Goal: Navigation & Orientation: Find specific page/section

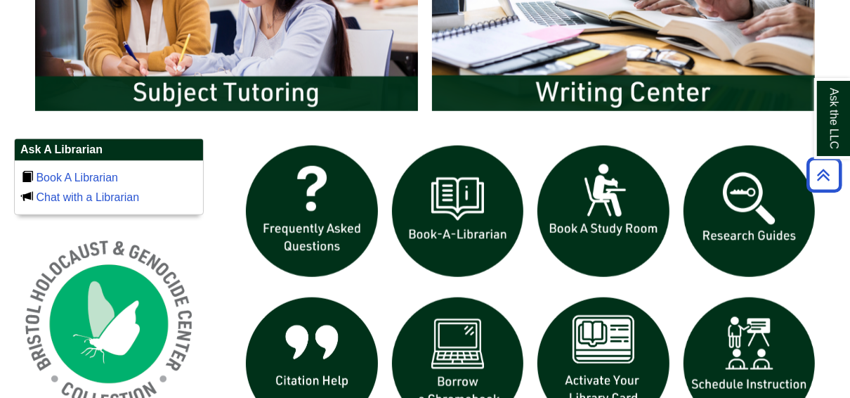
scroll to position [899, 0]
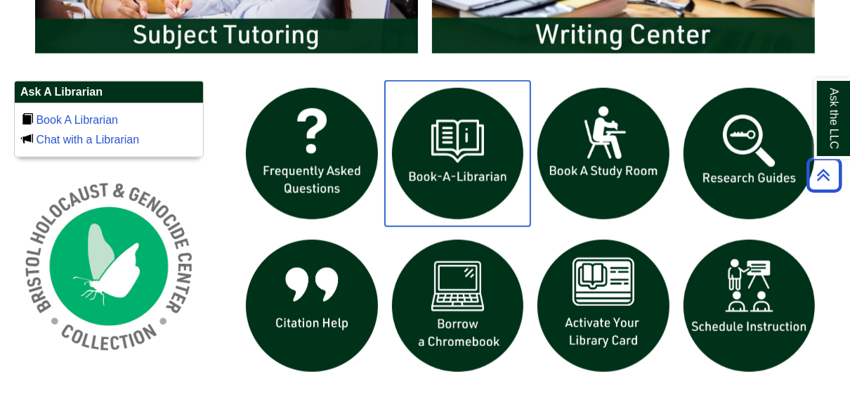
click at [422, 156] on img "slideshow" at bounding box center [458, 154] width 146 height 146
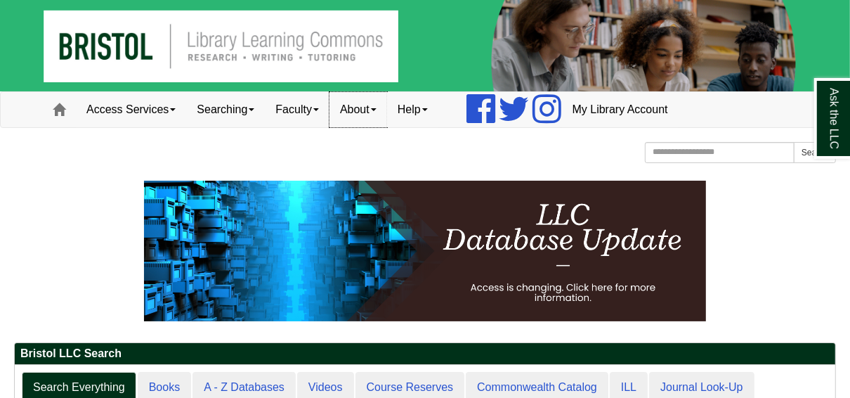
click at [347, 114] on link "About" at bounding box center [359, 109] width 58 height 35
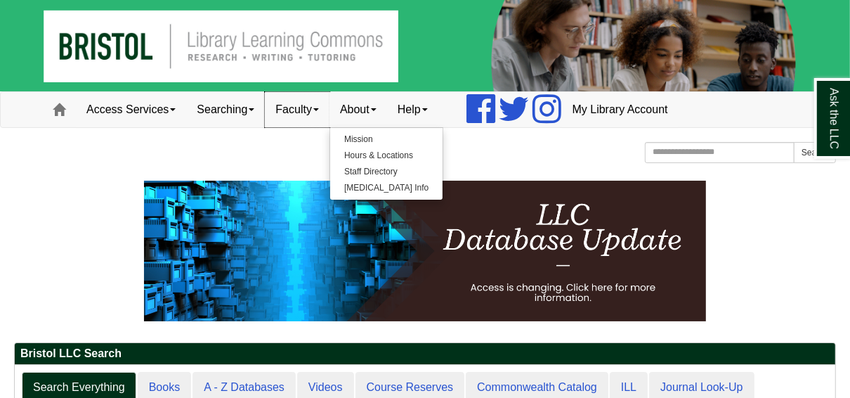
click at [296, 106] on link "Faculty" at bounding box center [297, 109] width 65 height 35
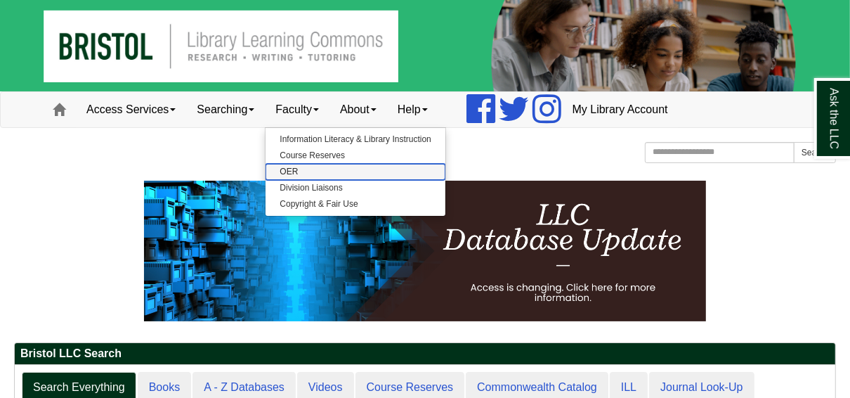
click at [299, 174] on link "OER" at bounding box center [355, 172] width 179 height 16
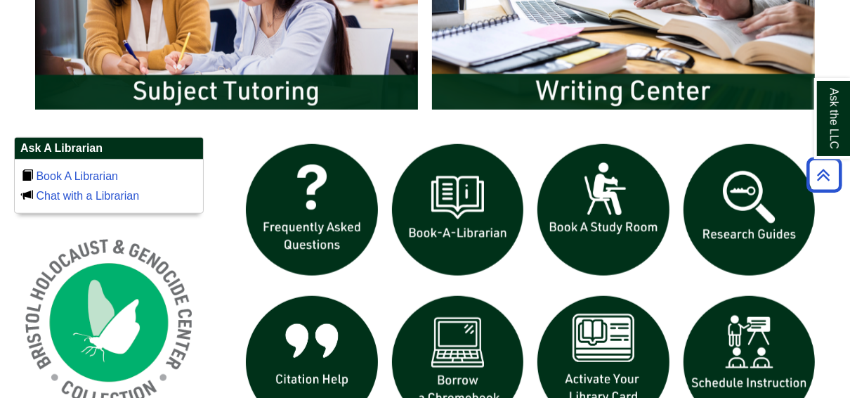
scroll to position [899, 0]
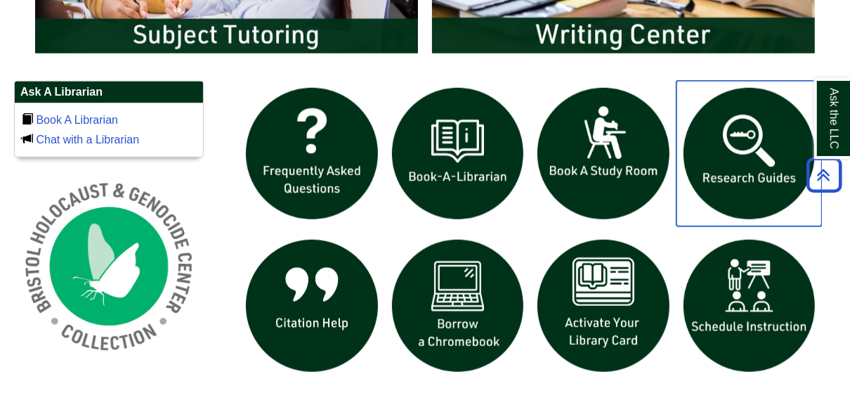
click at [712, 146] on img "slideshow" at bounding box center [750, 154] width 146 height 146
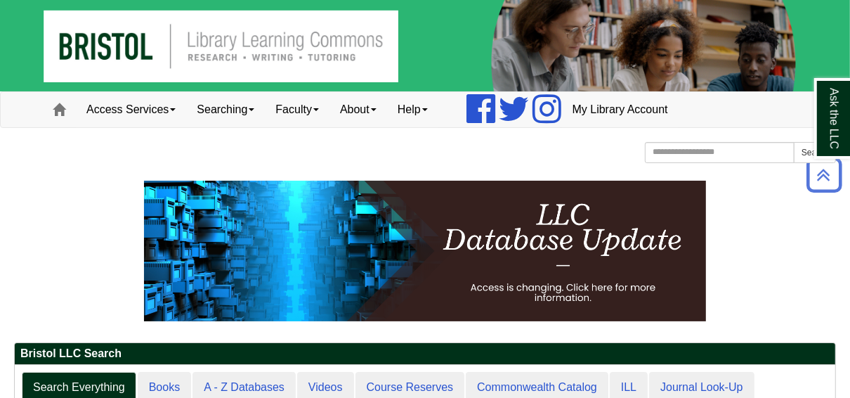
scroll to position [0, 0]
click at [325, 112] on link "Faculty" at bounding box center [297, 109] width 65 height 35
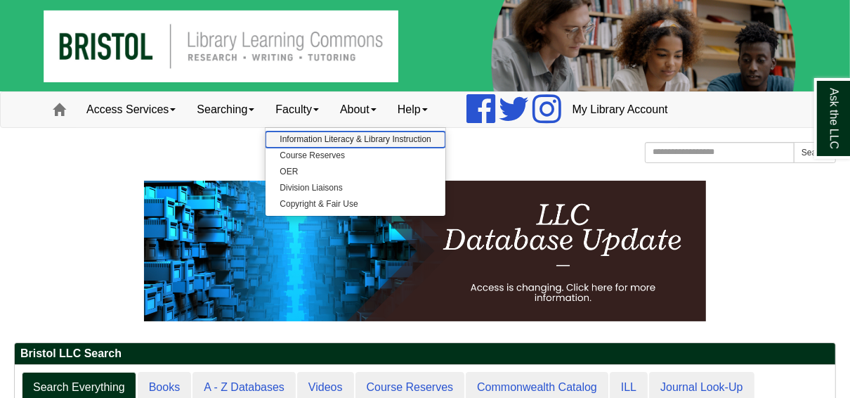
click at [338, 143] on link "Information Literacy & Library Instruction" at bounding box center [355, 139] width 179 height 16
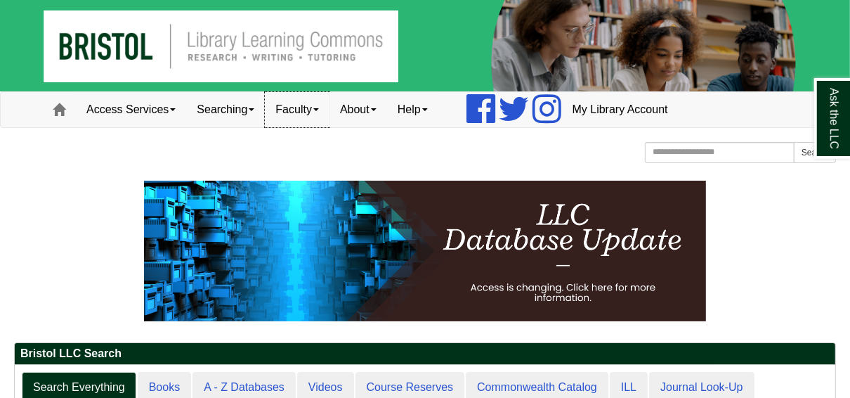
click at [327, 112] on link "Faculty" at bounding box center [297, 109] width 65 height 35
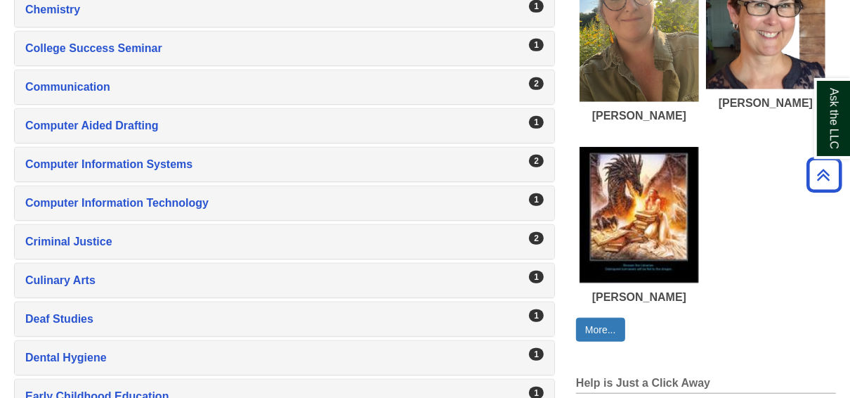
scroll to position [787, 0]
